Goal: Task Accomplishment & Management: Manage account settings

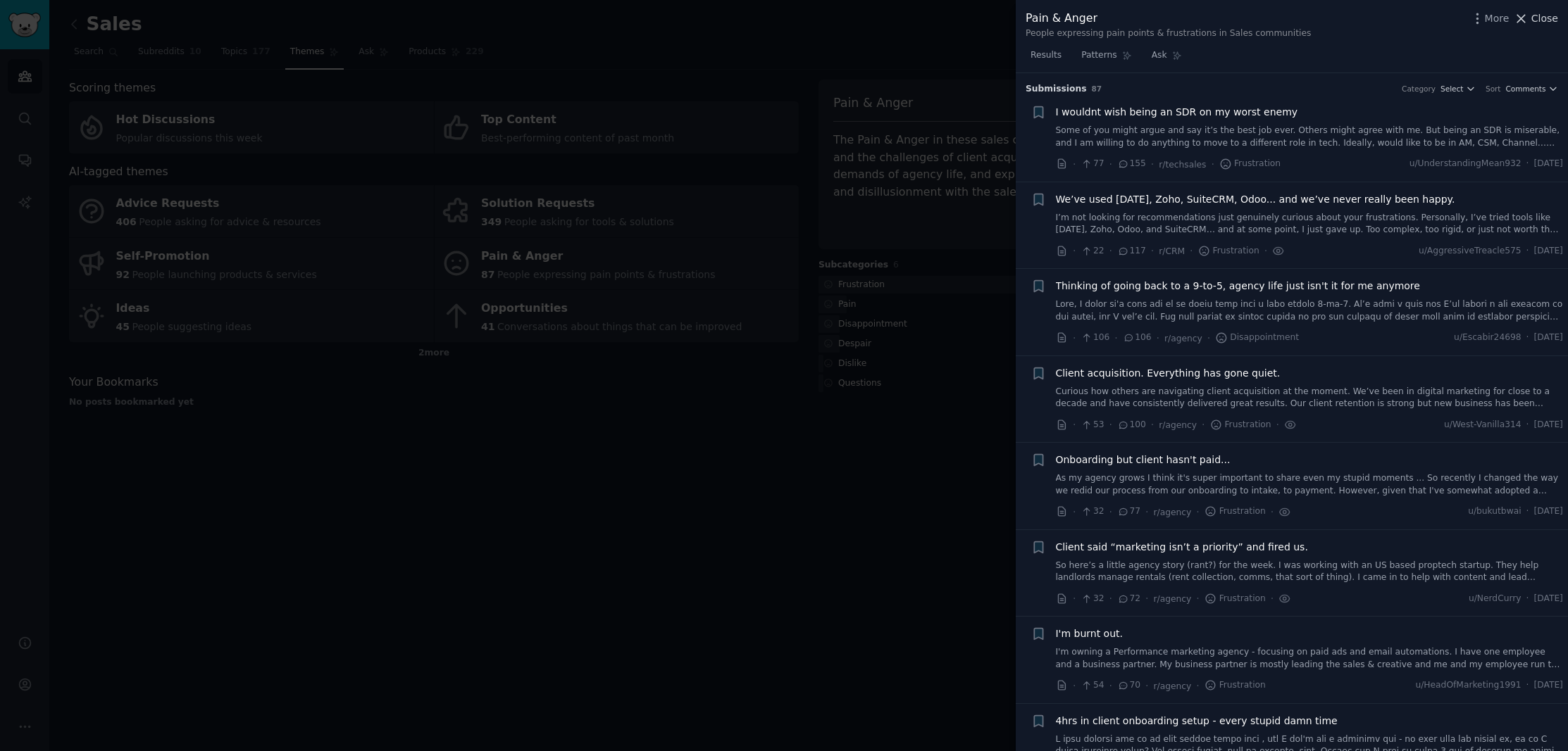
scroll to position [4247, 0]
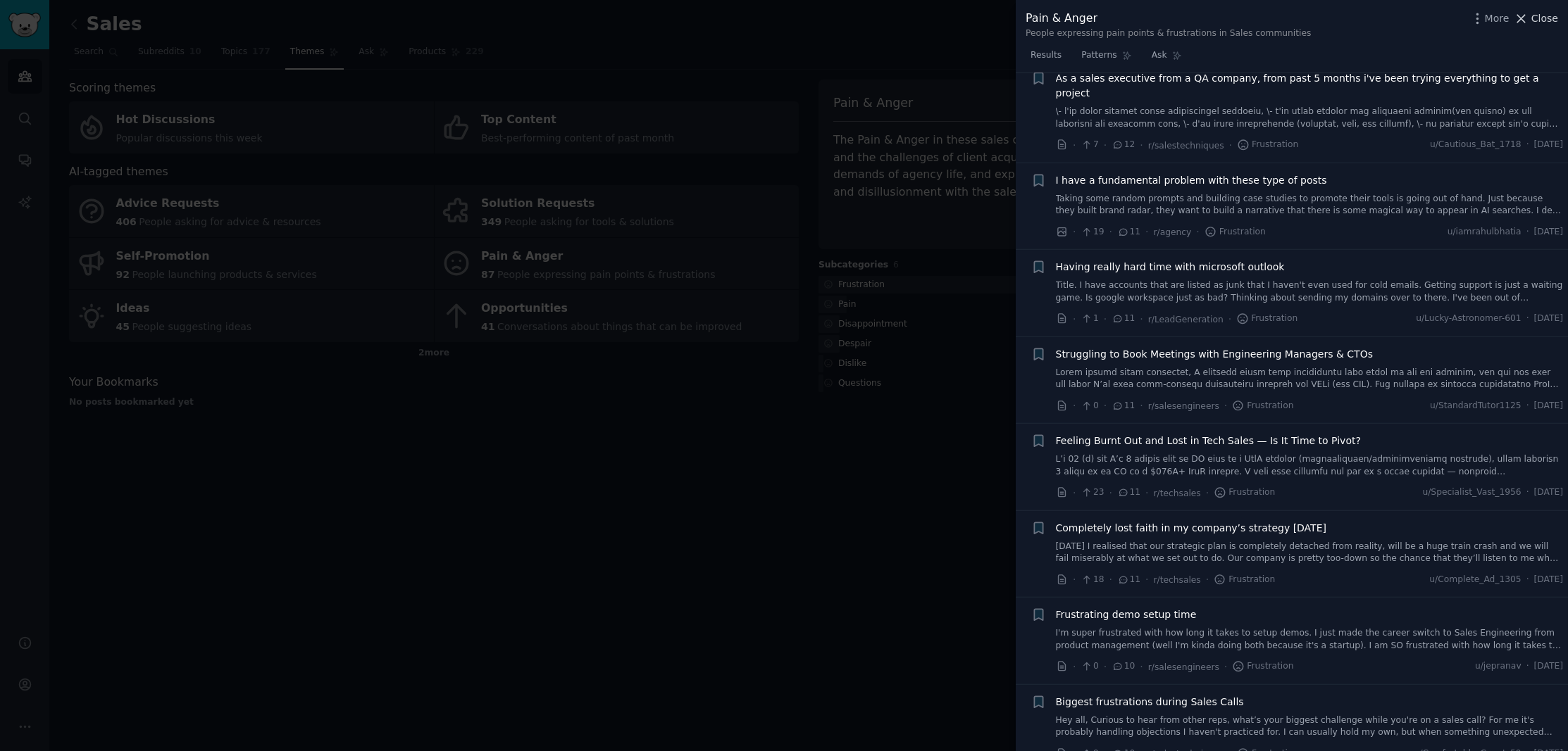
click at [1537, 20] on span "Close" at bounding box center [1545, 19] width 27 height 15
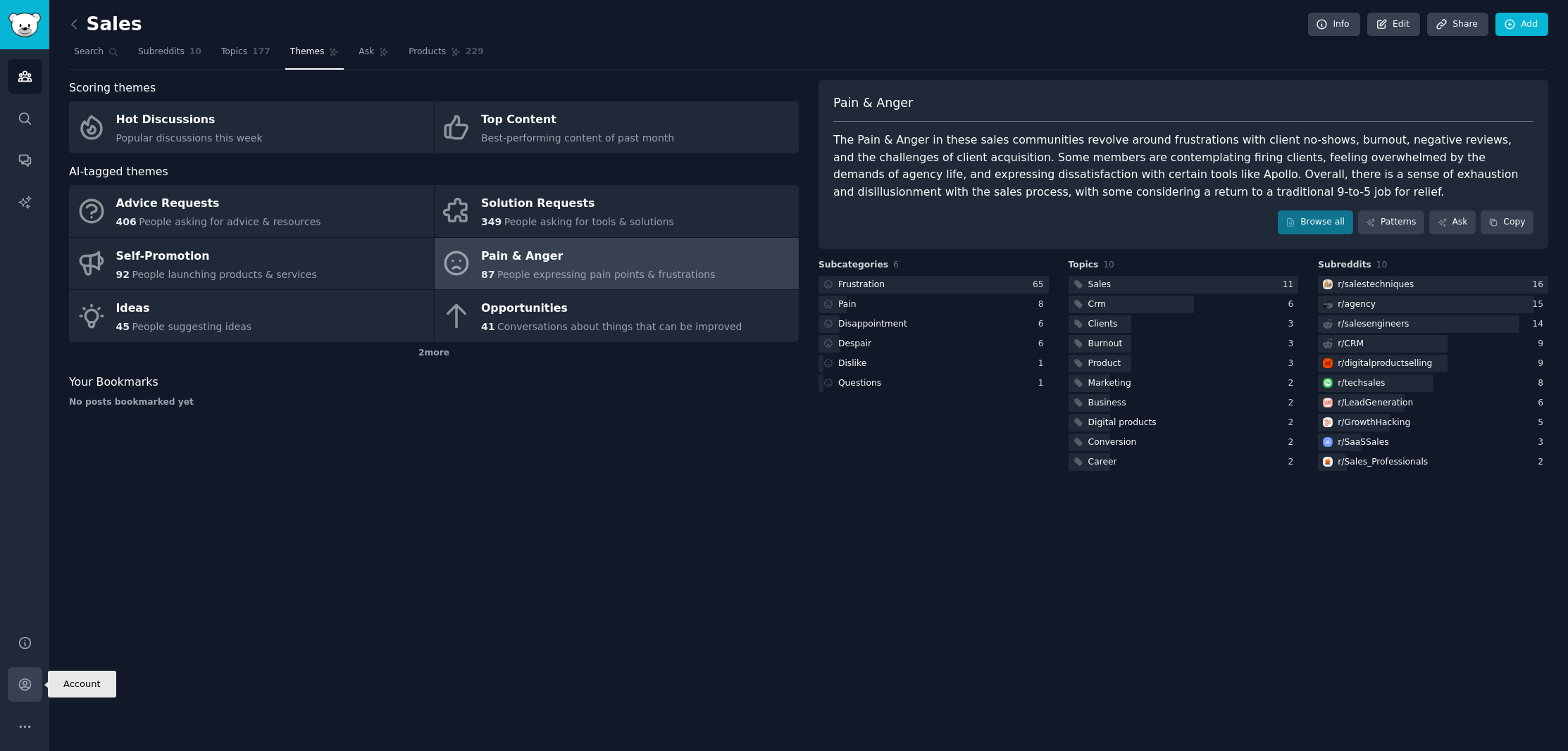
click at [28, 679] on icon "Sidebar" at bounding box center [25, 685] width 15 height 15
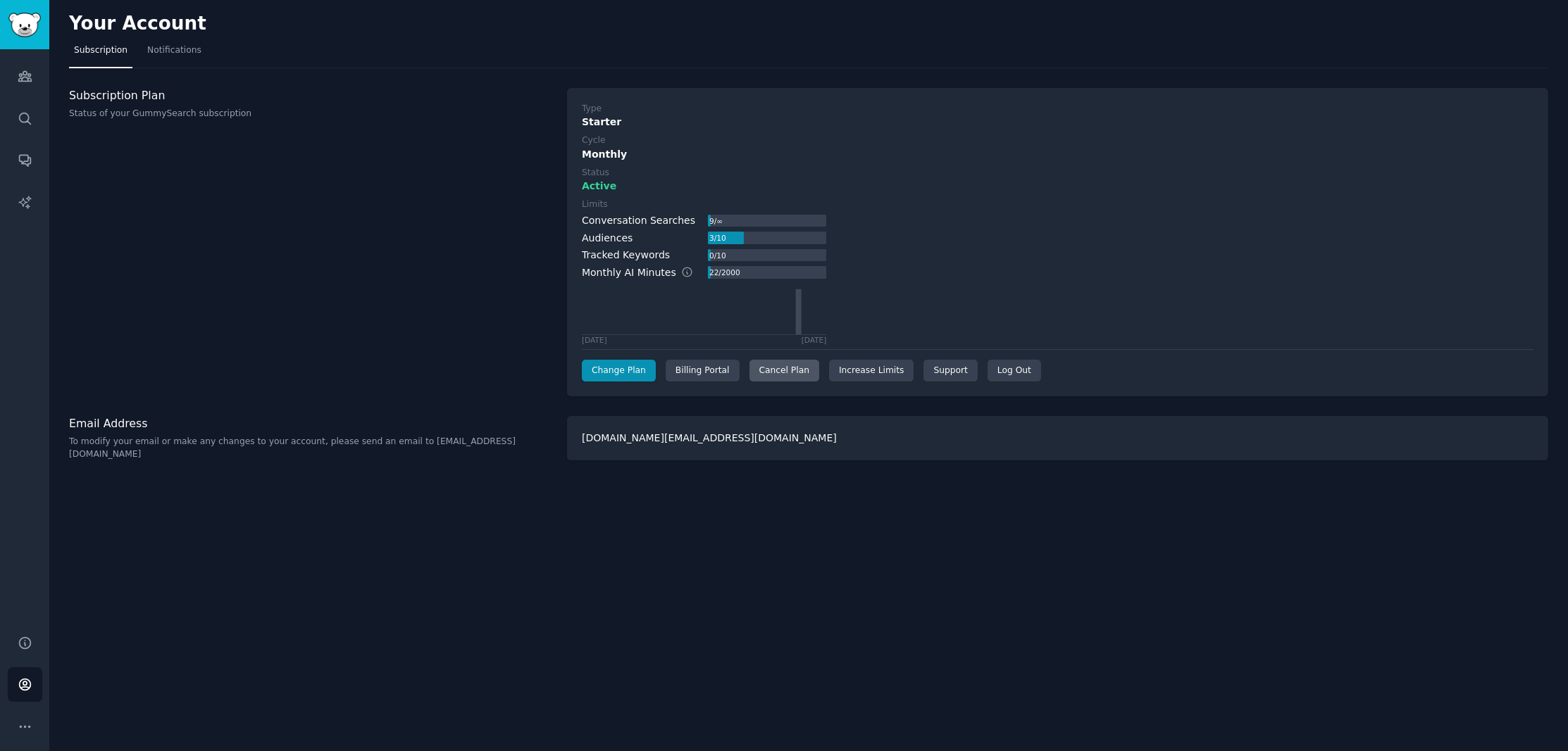
click at [780, 371] on div "Cancel Plan" at bounding box center [785, 371] width 70 height 22
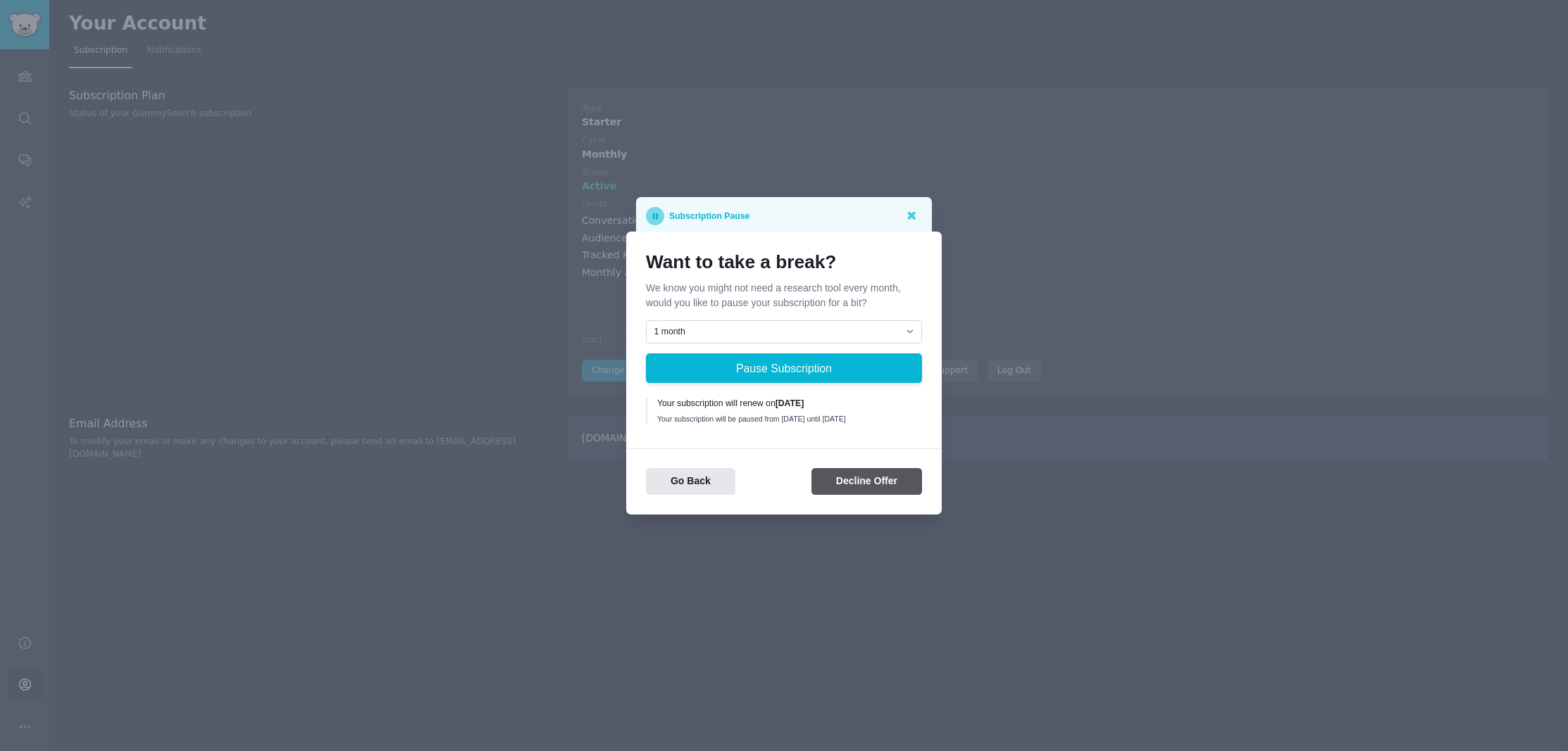
click at [859, 485] on button "Decline Offer" at bounding box center [866, 481] width 111 height 27
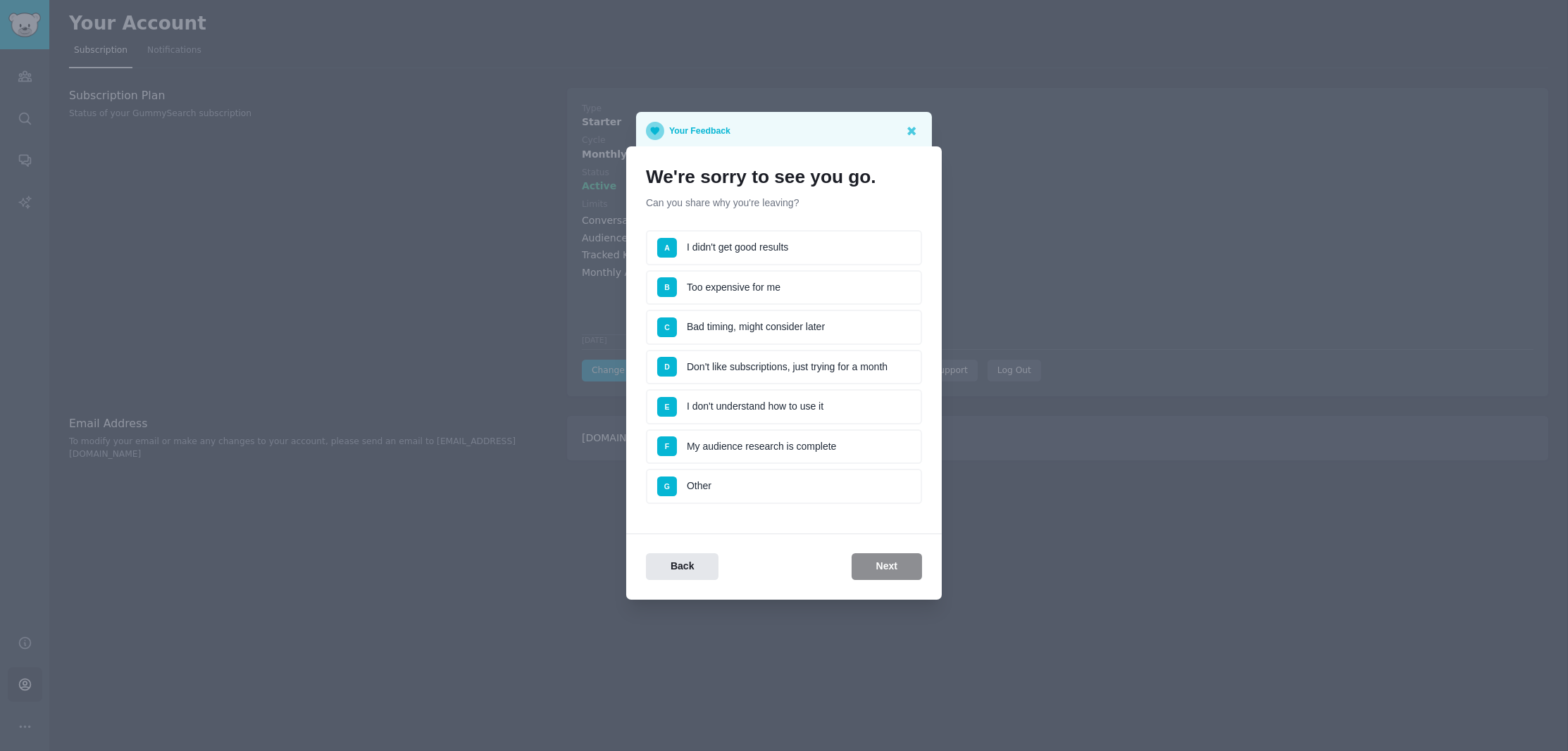
click at [757, 324] on li "C Bad timing, might consider later" at bounding box center [784, 327] width 276 height 35
click at [887, 562] on button "Next" at bounding box center [887, 567] width 71 height 27
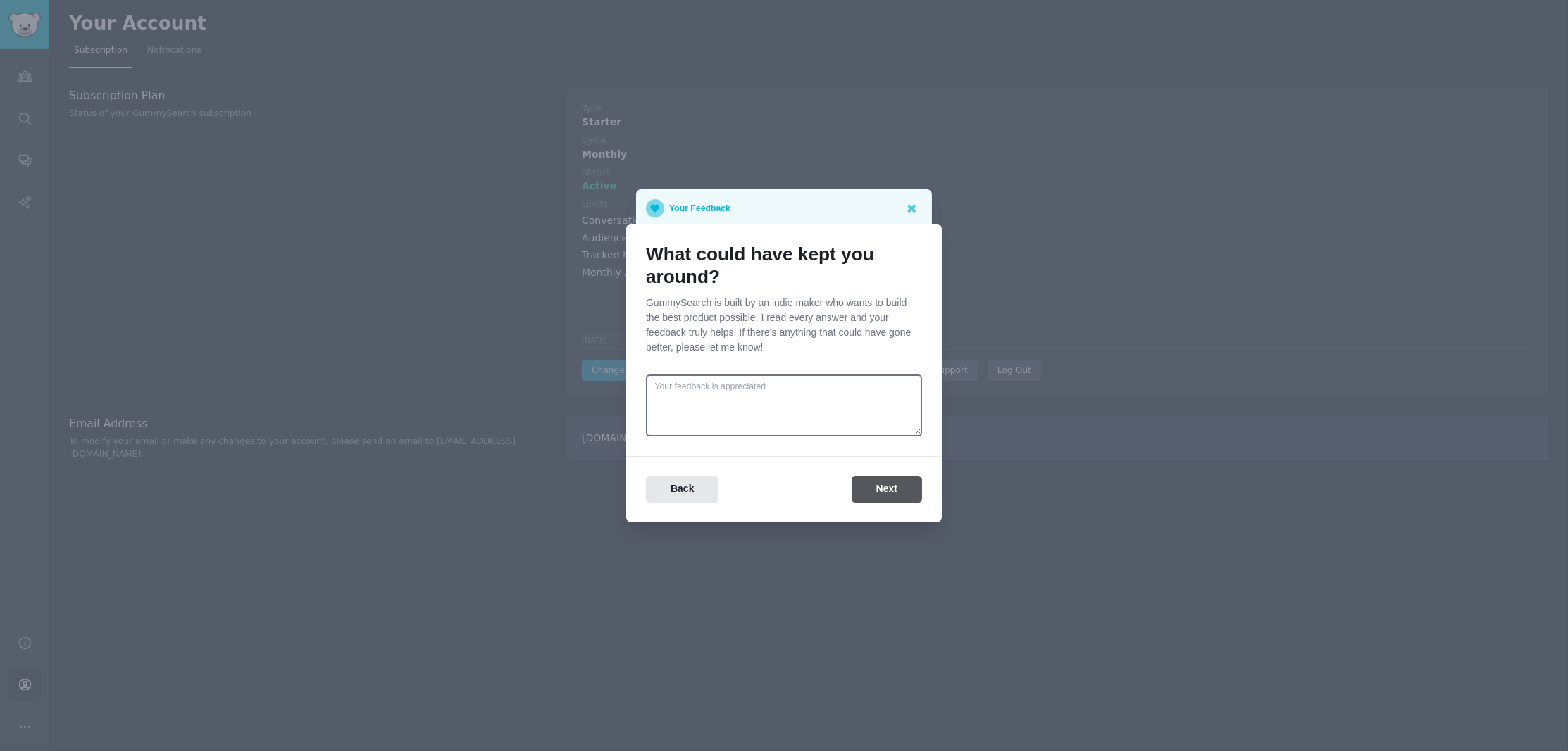
click at [886, 492] on button "Next" at bounding box center [887, 490] width 71 height 27
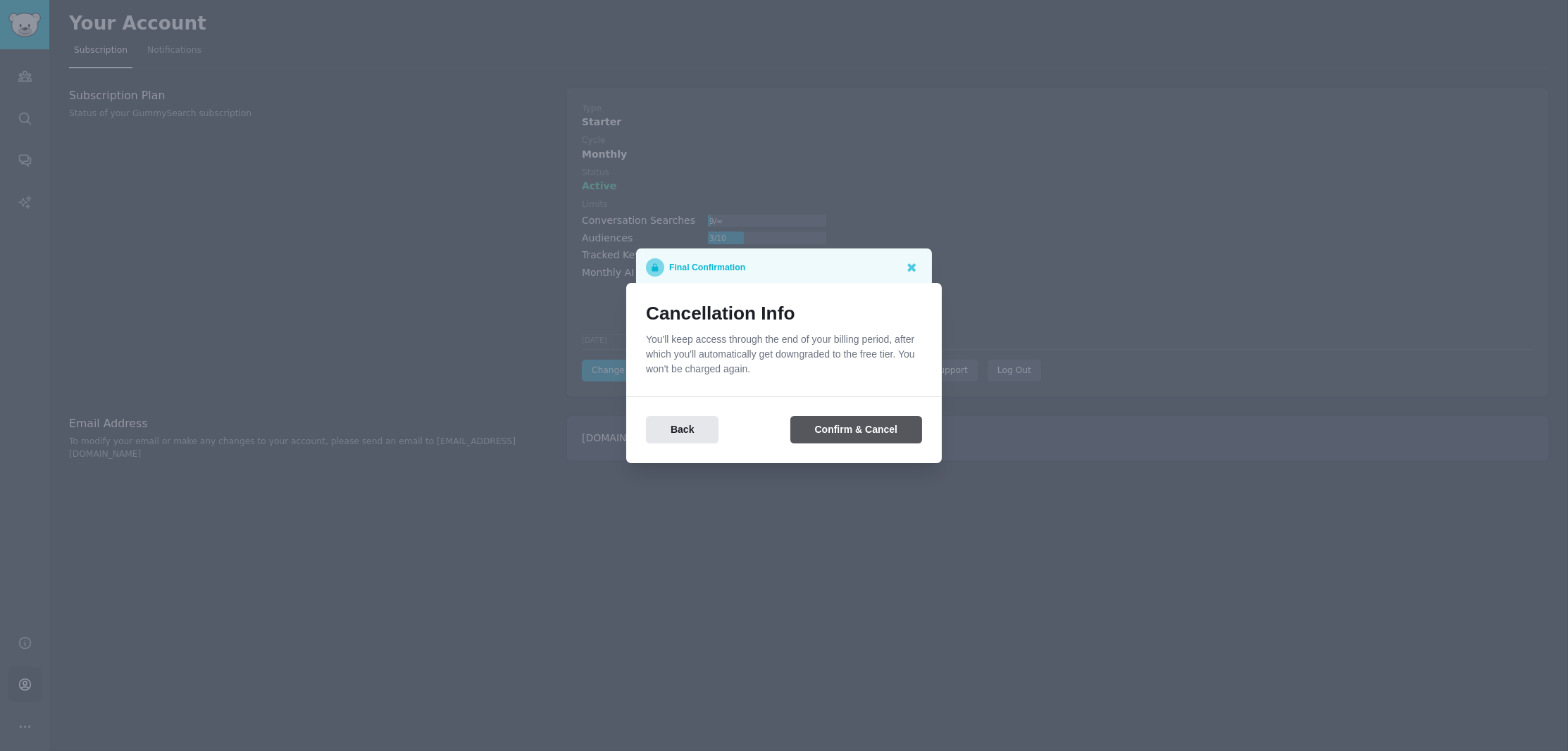
click at [835, 434] on button "Confirm & Cancel" at bounding box center [856, 429] width 132 height 27
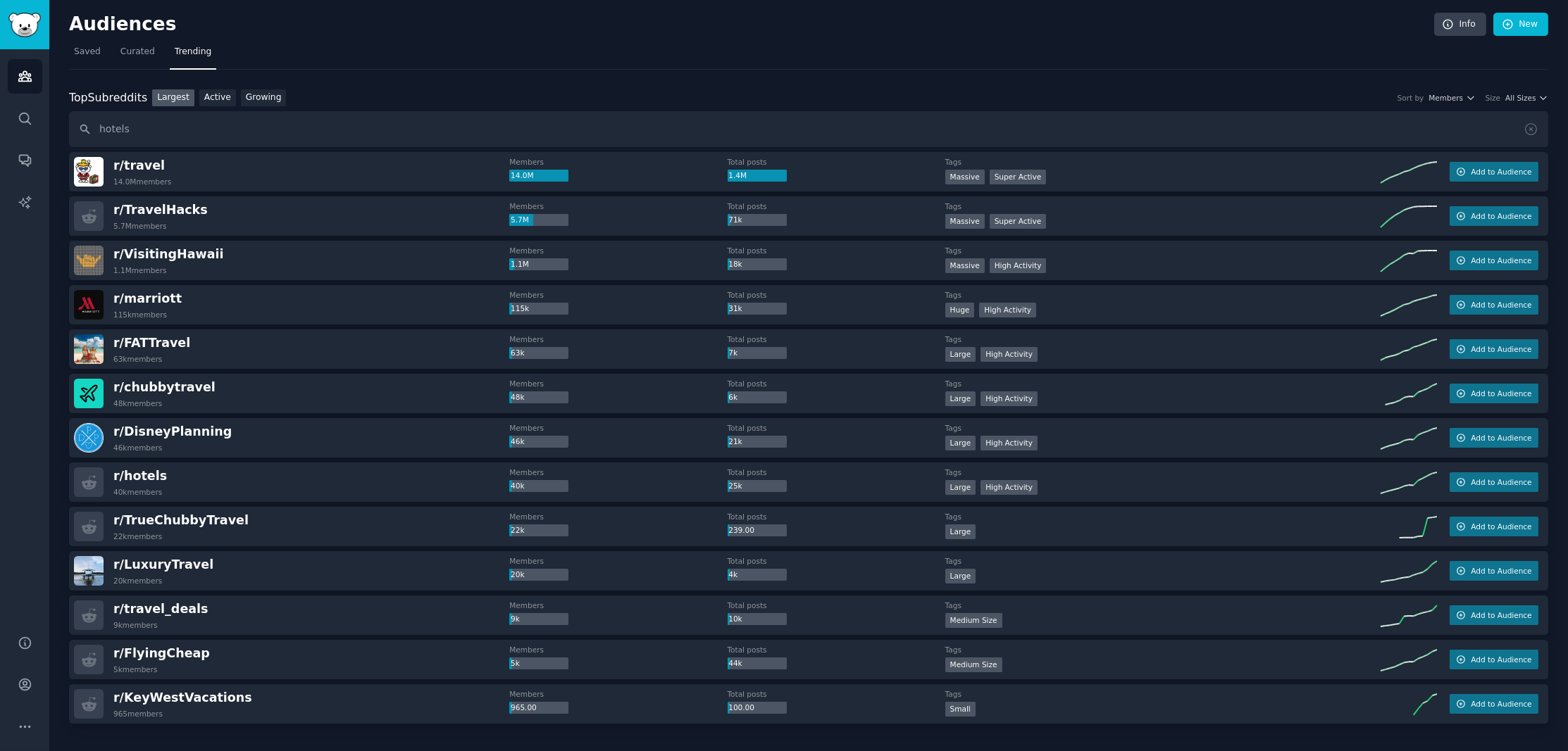
scroll to position [71, 0]
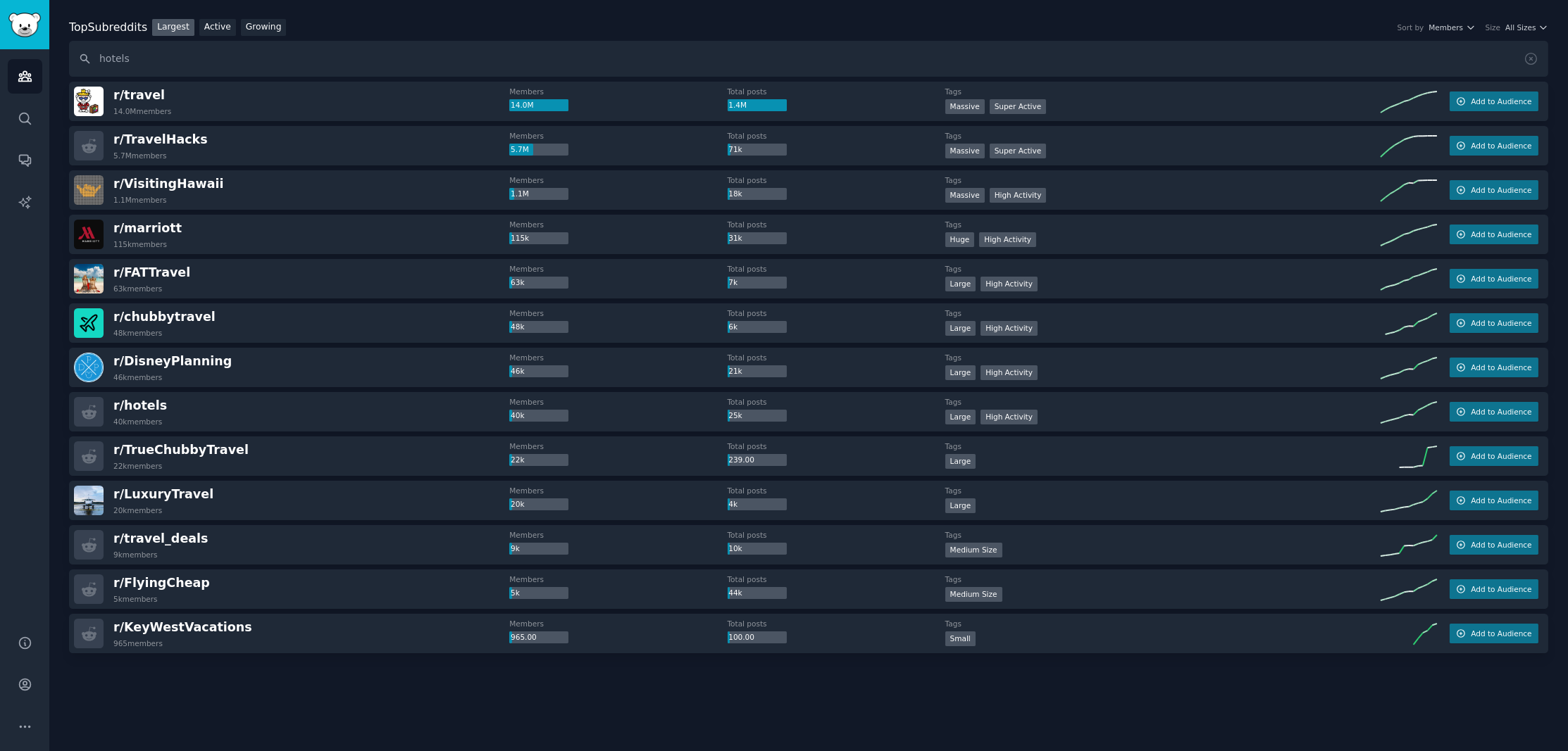
click at [7, 21] on link "Sidebar" at bounding box center [25, 25] width 49 height 49
